Goal: Check status: Check status

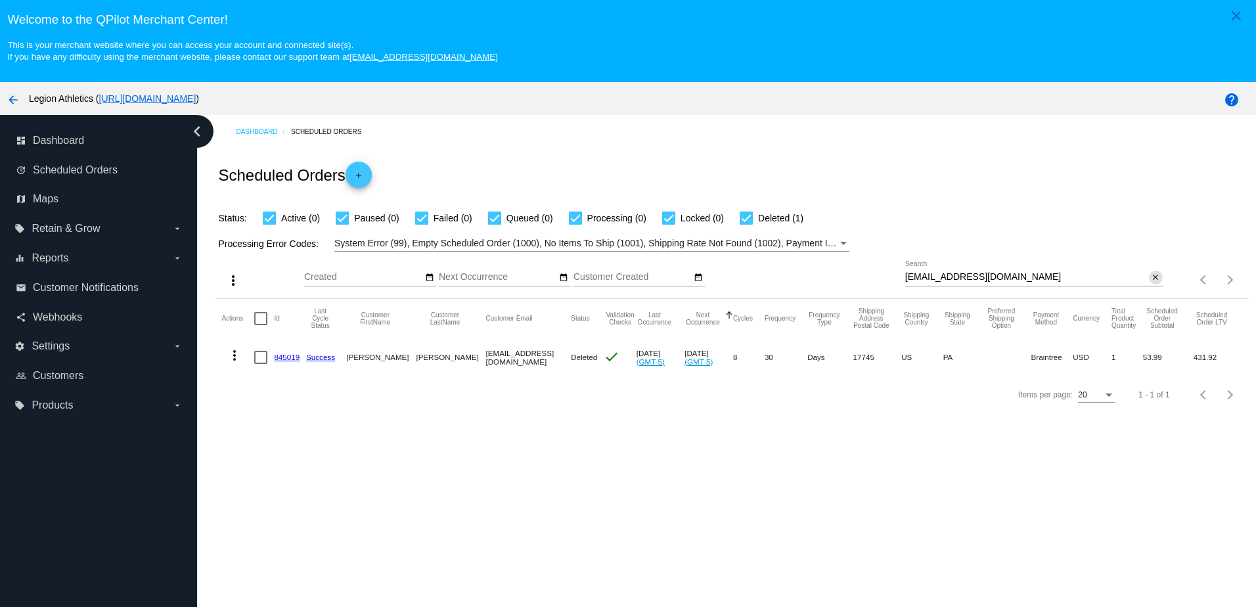
click at [1151, 281] on mat-icon "close" at bounding box center [1155, 278] width 9 height 11
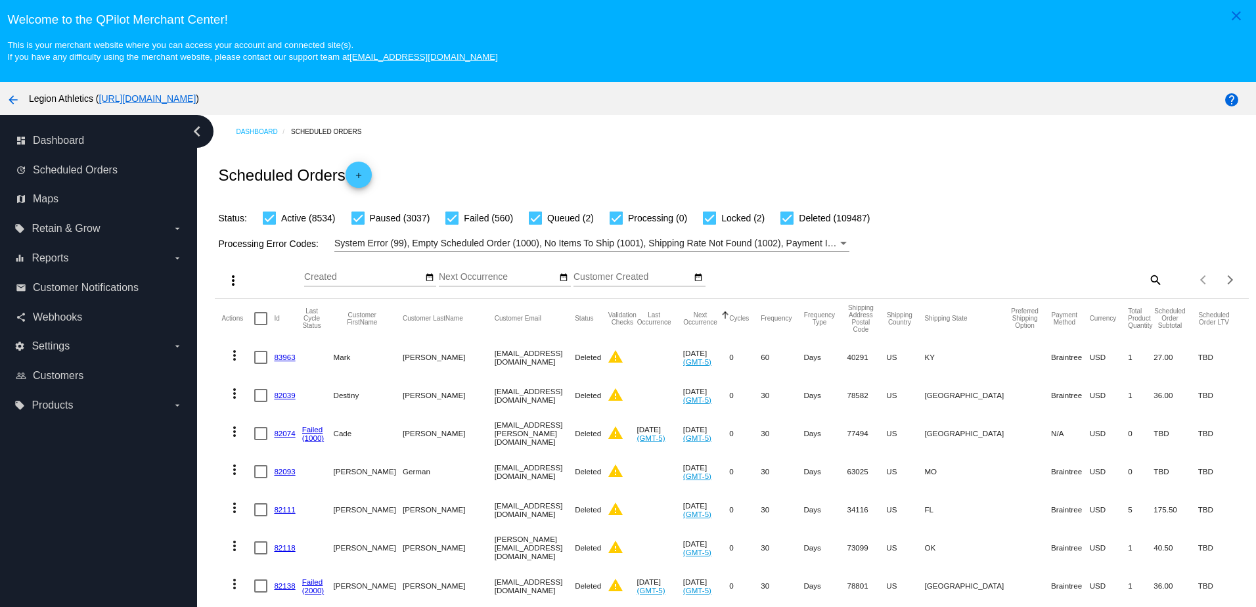
click at [1147, 282] on mat-icon "search" at bounding box center [1155, 279] width 16 height 20
paste input "morissamercaldo@gmail.com"
type input "morissamercaldo@gmail.com"
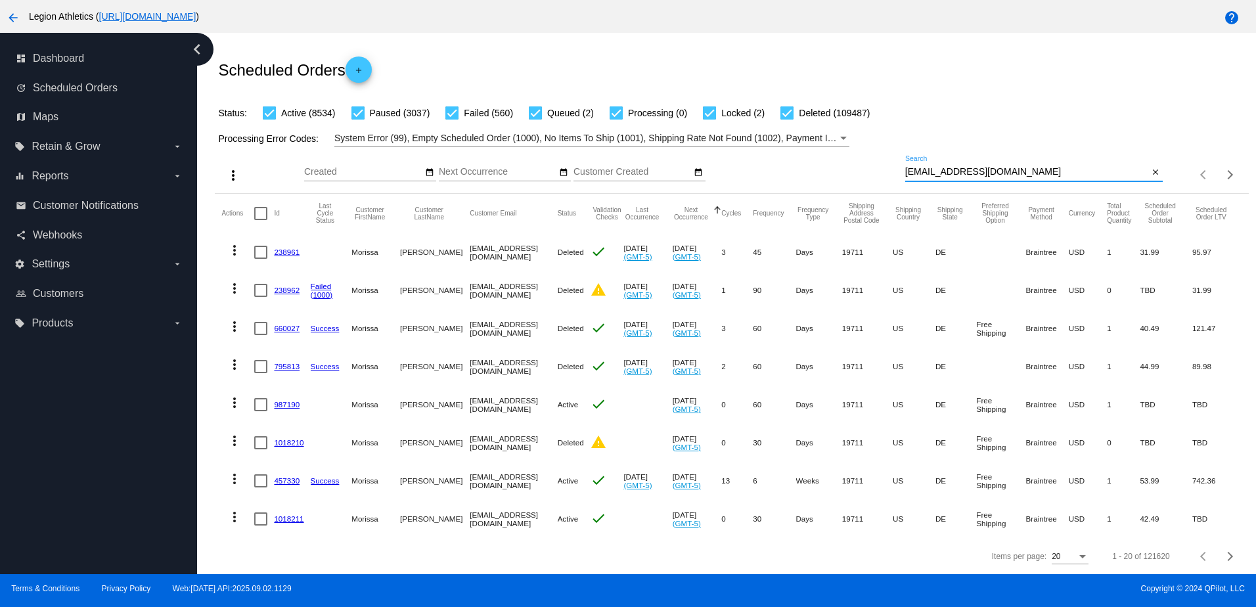
scroll to position [84, 0]
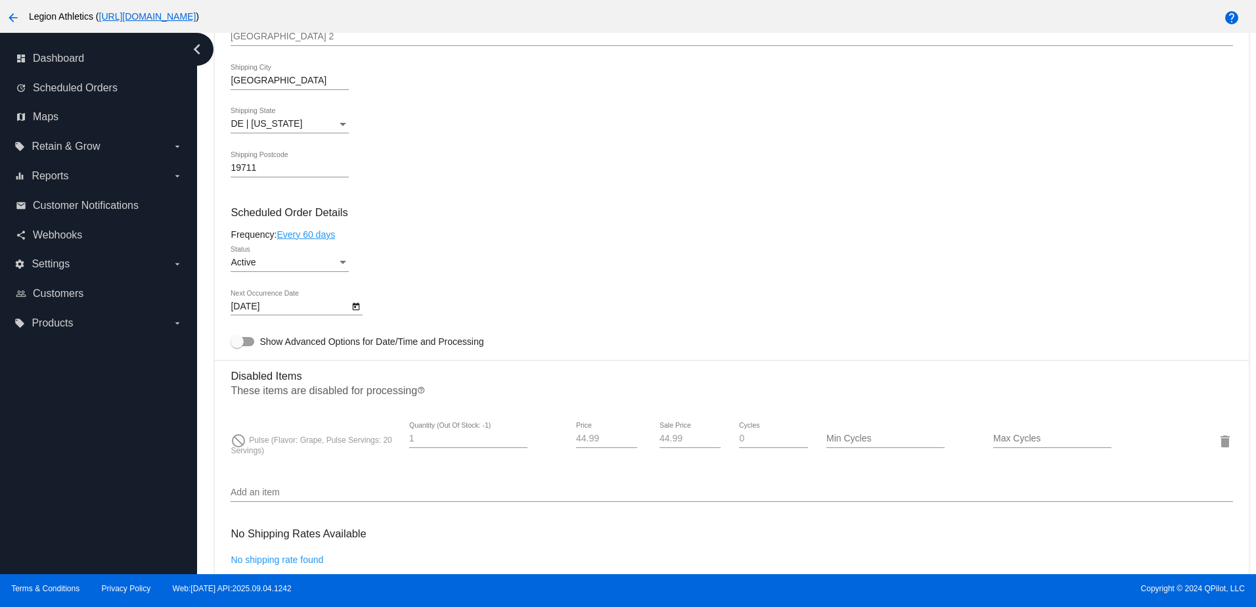
scroll to position [591, 0]
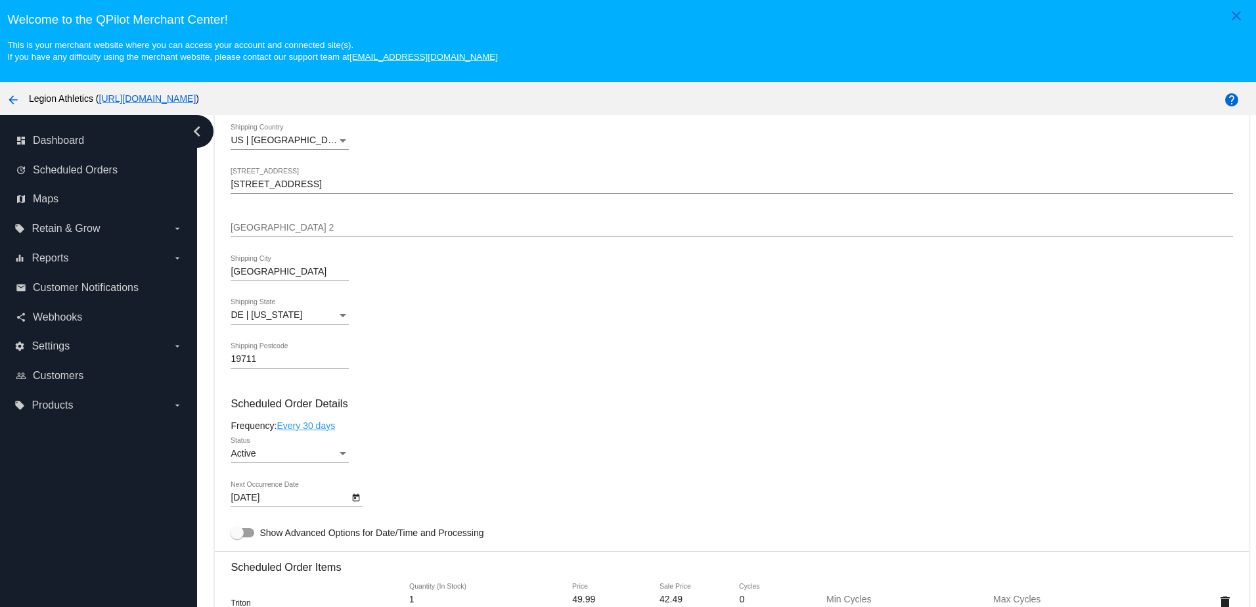
scroll to position [723, 0]
